Goal: Navigation & Orientation: Find specific page/section

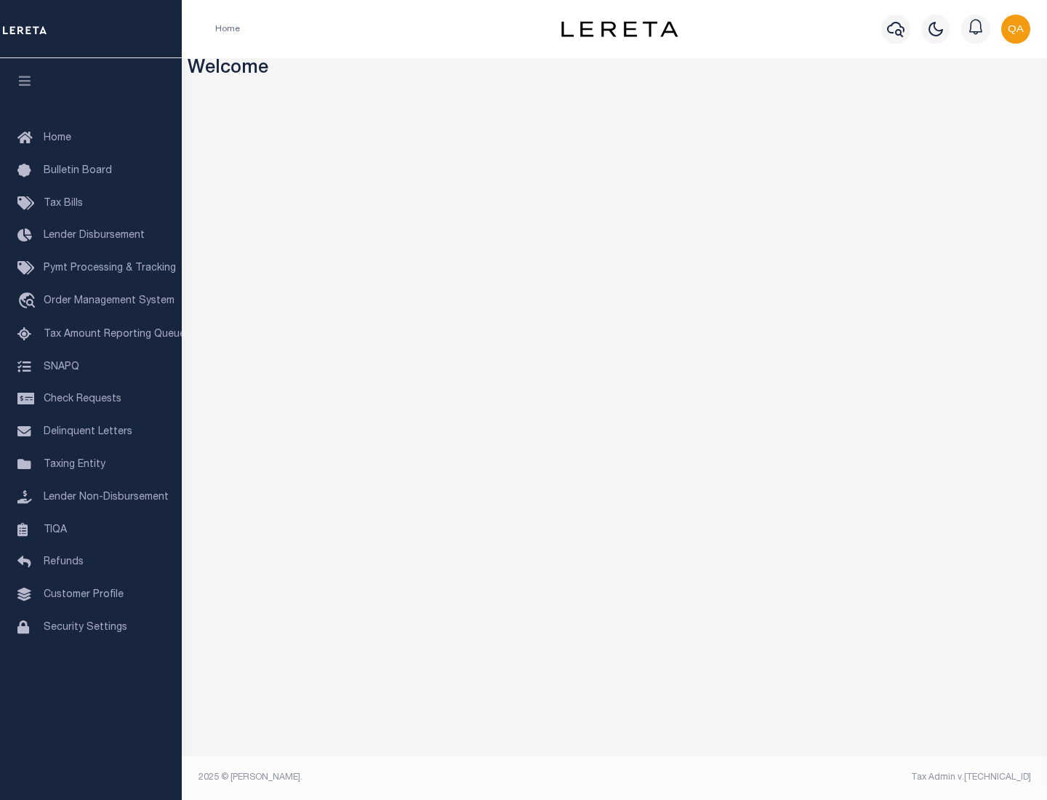
click at [91, 399] on span "Check Requests" at bounding box center [83, 399] width 78 height 10
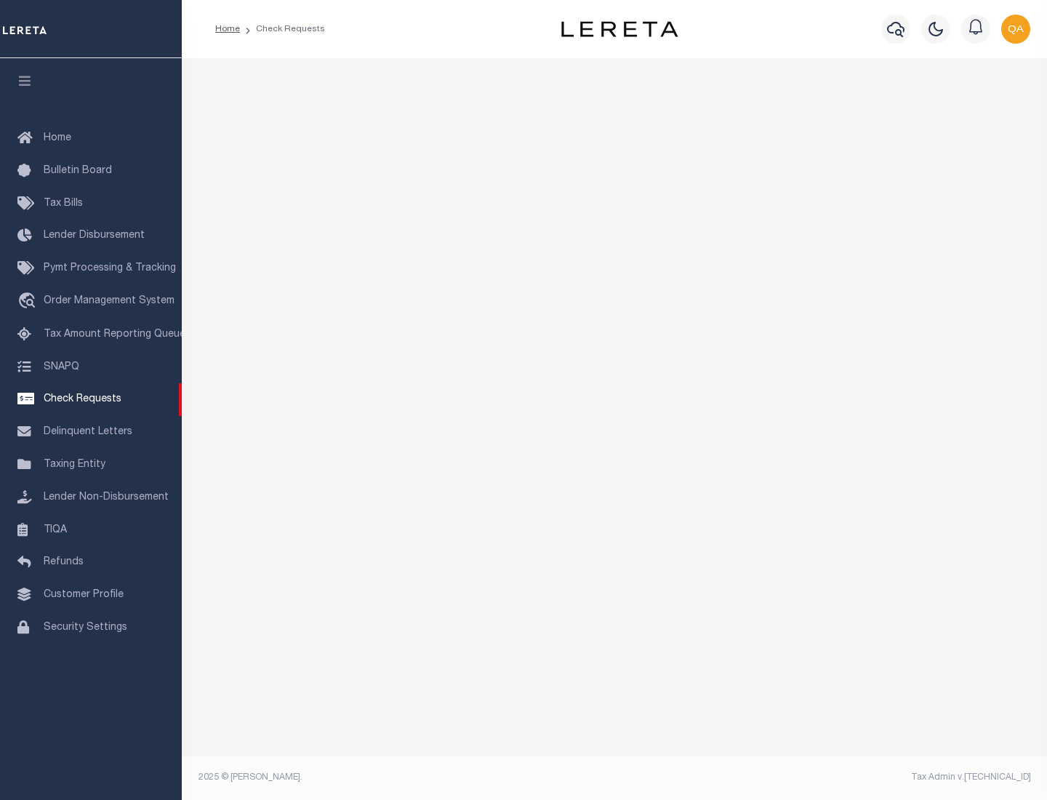
select select "50"
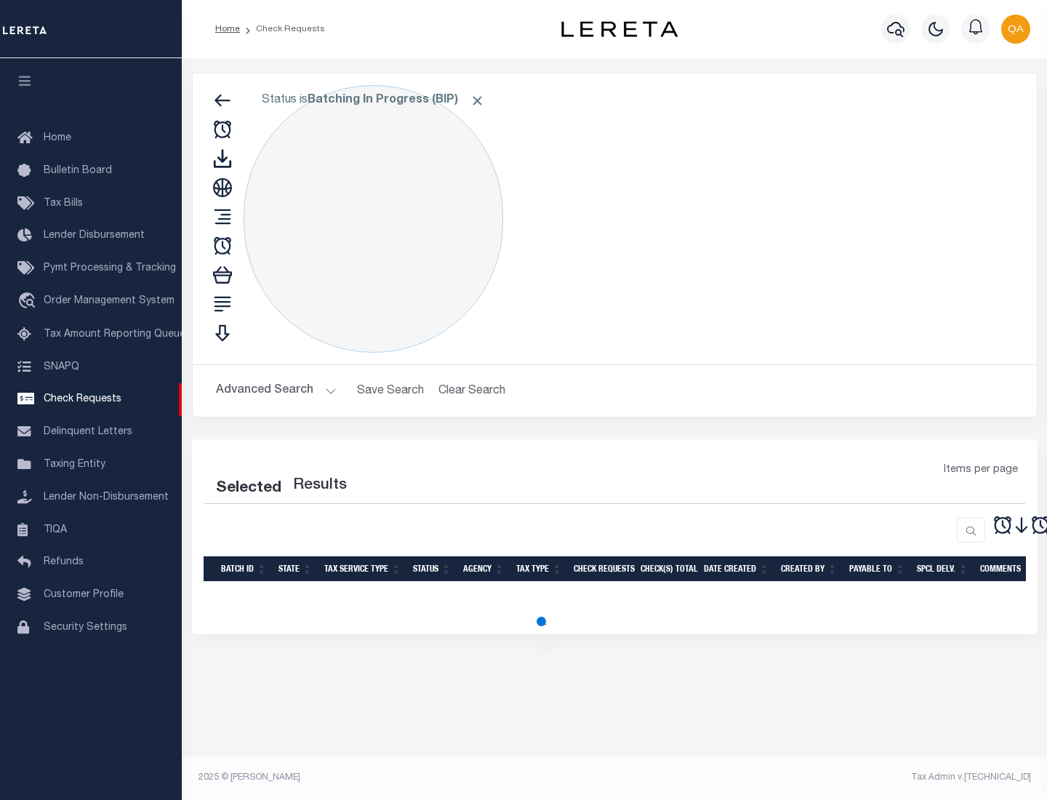
select select "50"
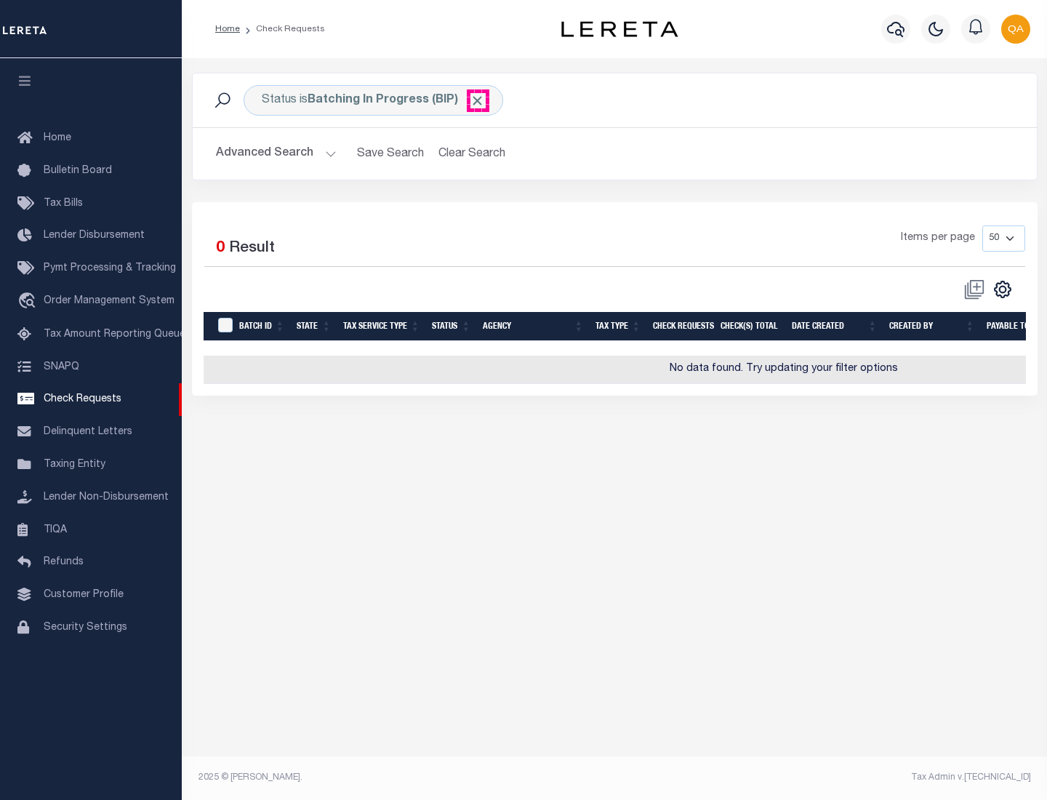
click at [478, 100] on span "Click to Remove" at bounding box center [477, 100] width 15 height 15
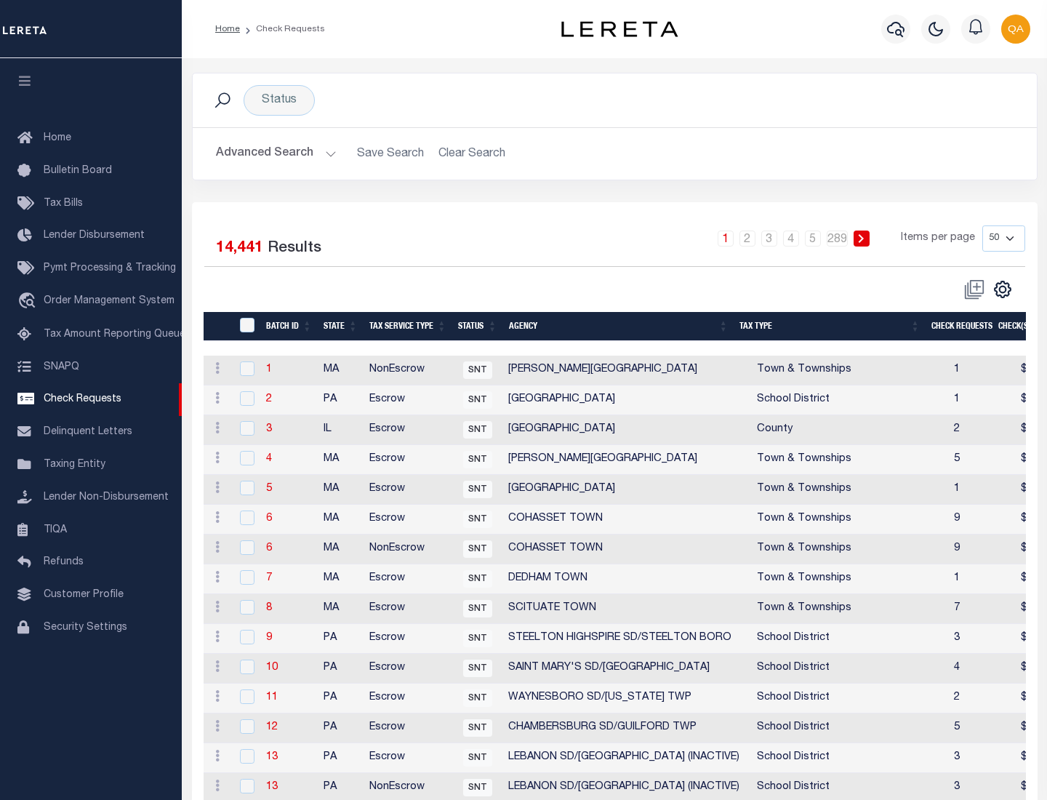
scroll to position [701, 0]
